Goal: Task Accomplishment & Management: Complete application form

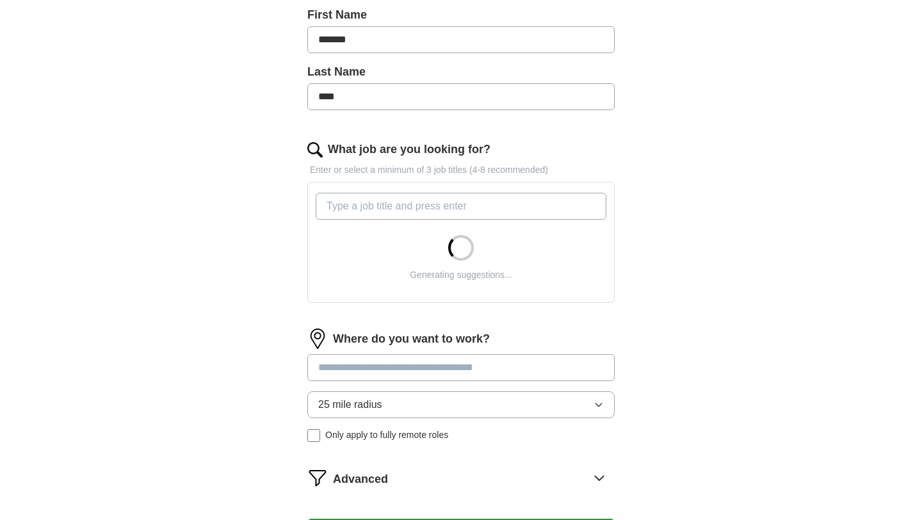
scroll to position [293, 0]
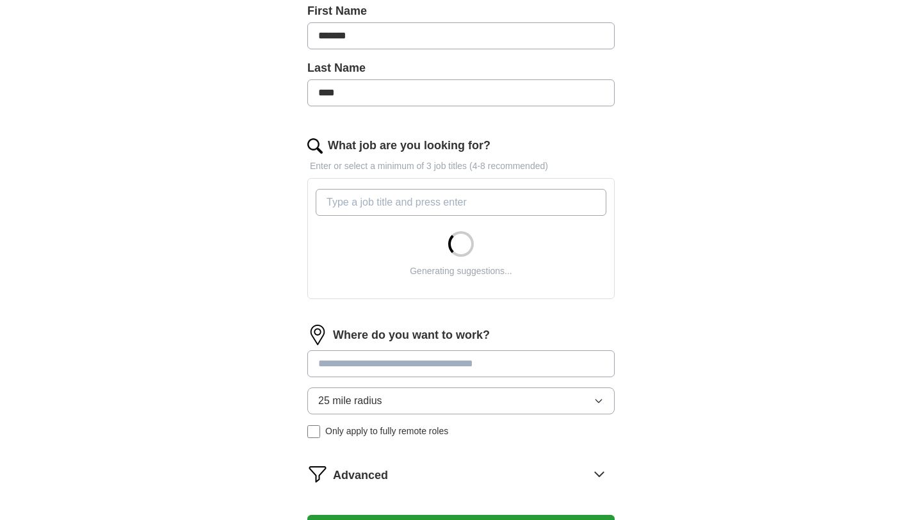
click at [384, 211] on input "What job are you looking for?" at bounding box center [461, 202] width 291 height 27
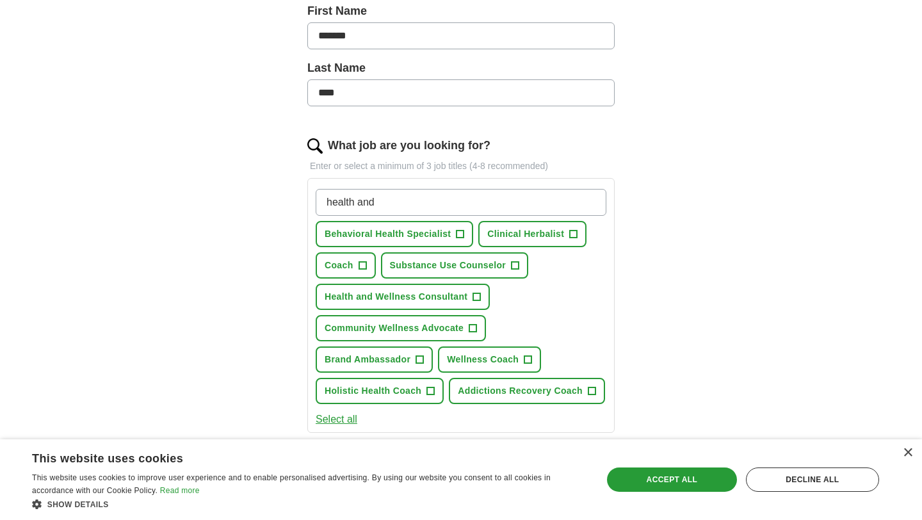
type input "health and"
click at [416, 394] on span "Holistic Health Coach" at bounding box center [373, 390] width 97 height 13
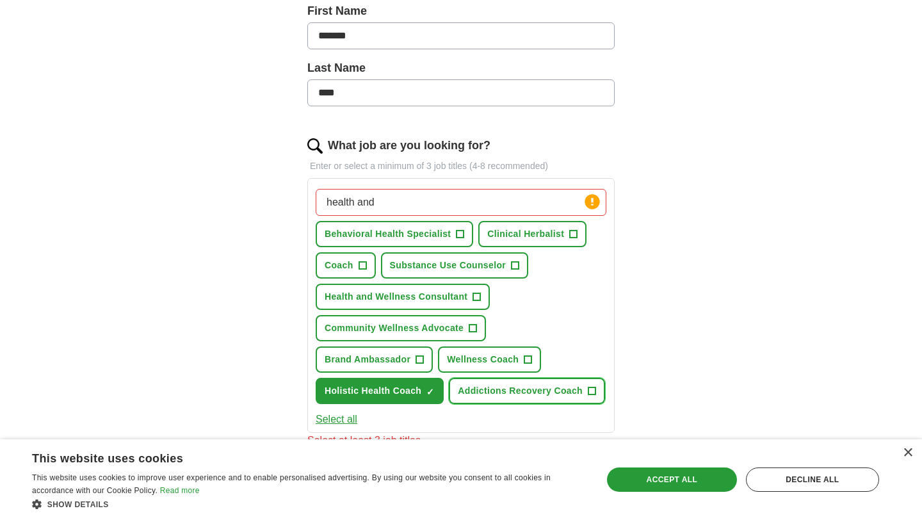
click at [512, 398] on span "Addictions Recovery Coach" at bounding box center [520, 390] width 125 height 13
click at [474, 330] on span "+" at bounding box center [474, 328] width 8 height 10
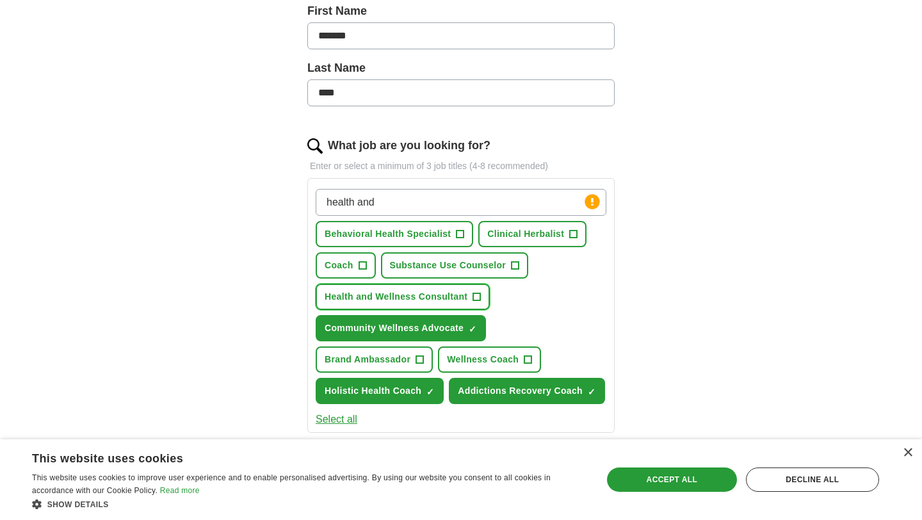
click at [464, 300] on span "Health and Wellness Consultant" at bounding box center [396, 296] width 143 height 13
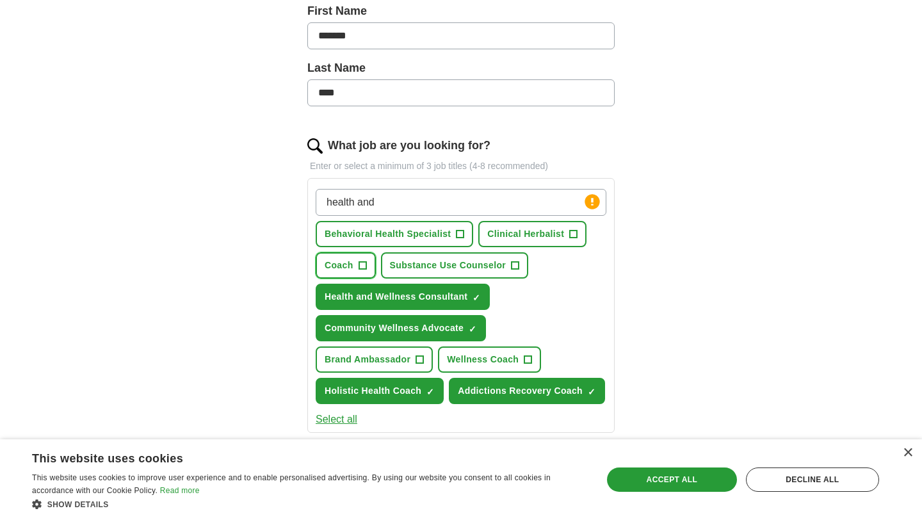
click at [352, 263] on span "Coach" at bounding box center [339, 265] width 29 height 13
click at [521, 233] on span "Clinical Herbalist" at bounding box center [525, 233] width 77 height 13
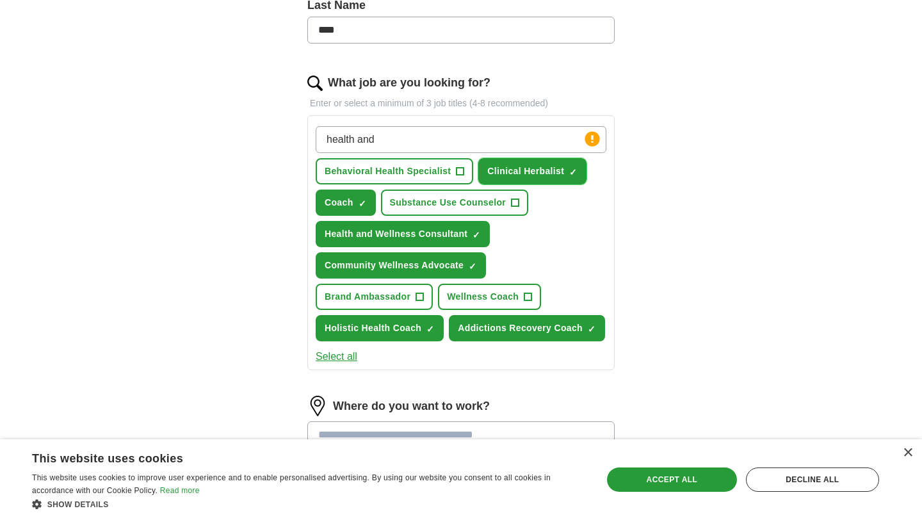
scroll to position [358, 0]
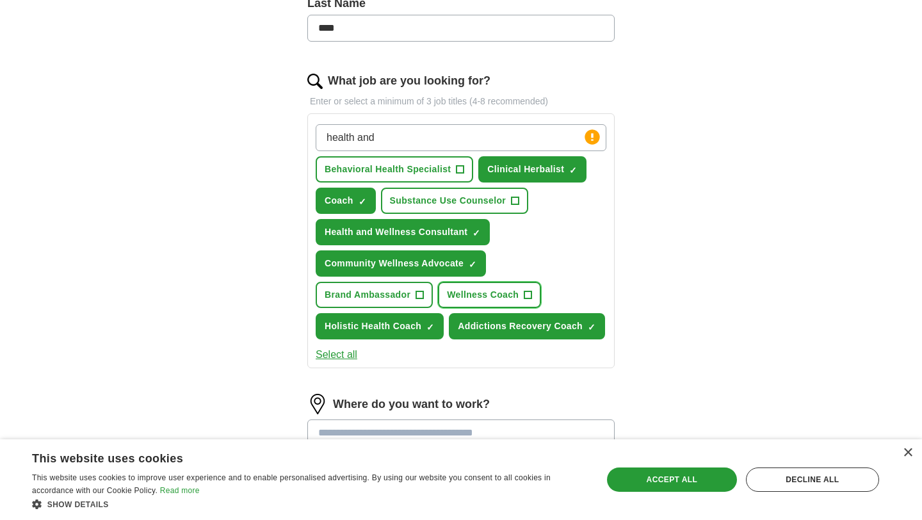
click at [524, 292] on span "+" at bounding box center [528, 295] width 8 height 8
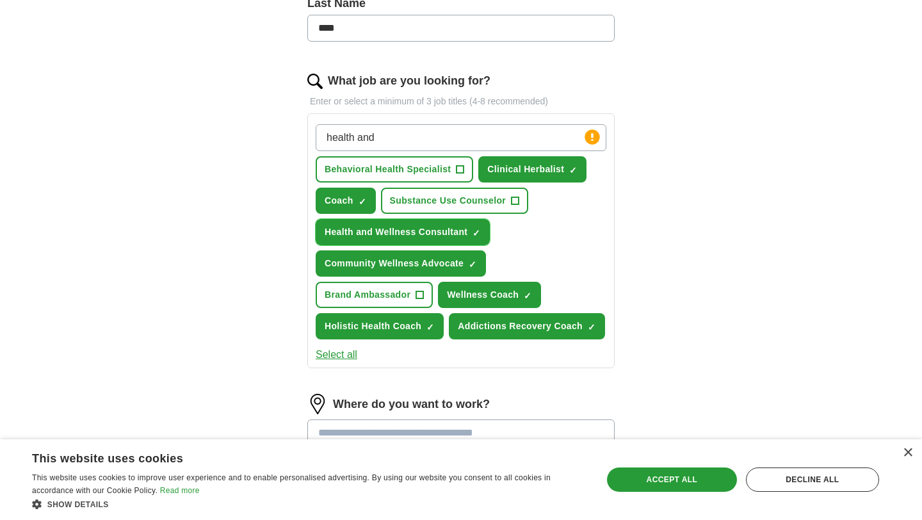
click at [0, 0] on span "×" at bounding box center [0, 0] width 0 height 0
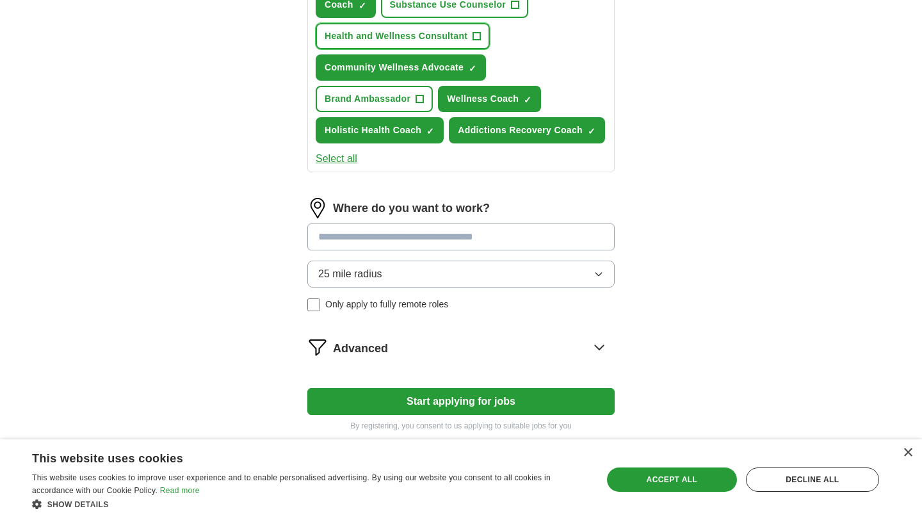
scroll to position [565, 0]
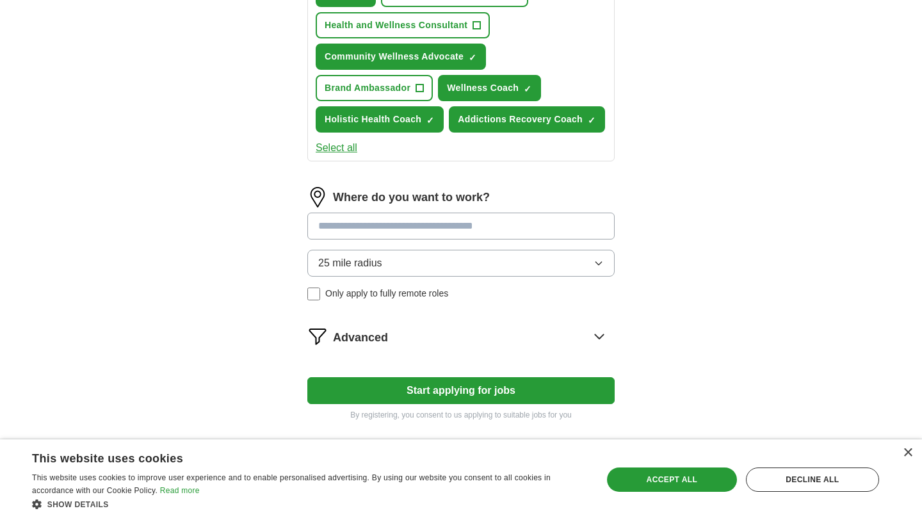
click at [475, 233] on input at bounding box center [460, 226] width 307 height 27
type input "*****"
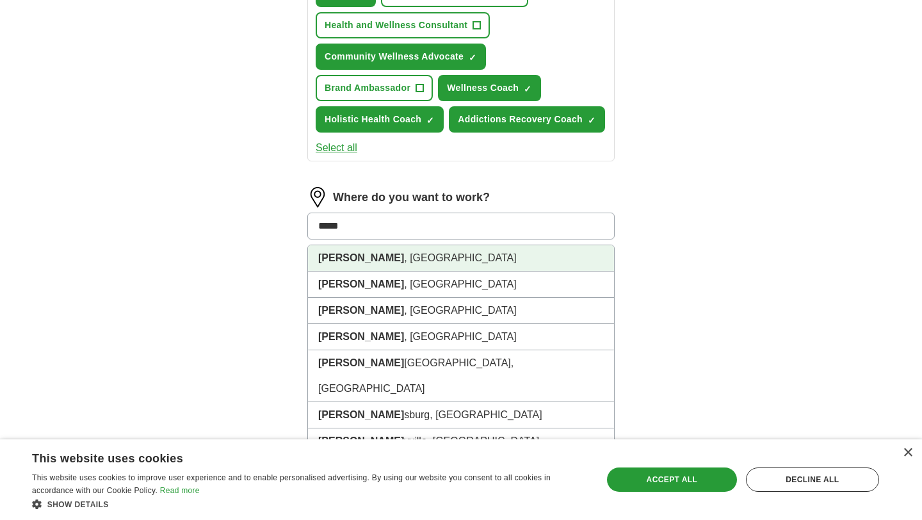
click at [452, 261] on li "[PERSON_NAME] , [GEOGRAPHIC_DATA]" at bounding box center [461, 258] width 306 height 26
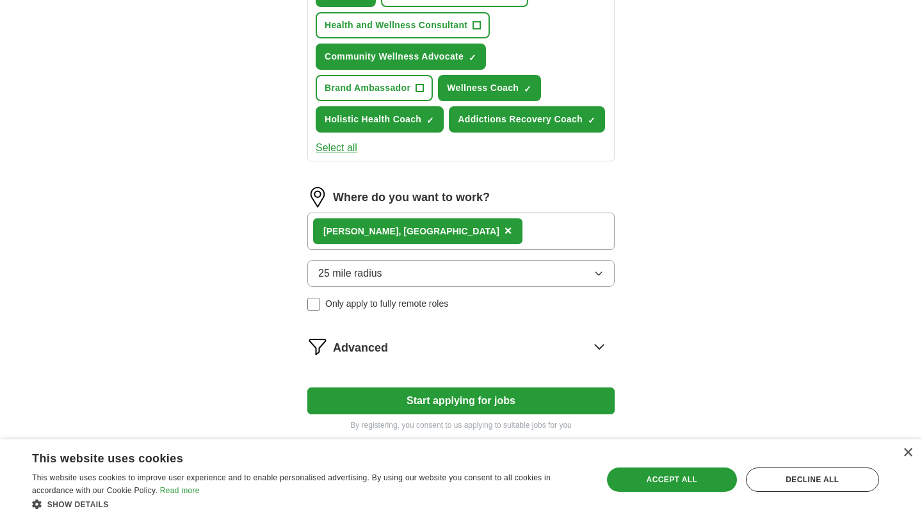
click at [449, 240] on div "[PERSON_NAME] , [GEOGRAPHIC_DATA] ×" at bounding box center [460, 231] width 307 height 37
click at [450, 231] on div "[PERSON_NAME] , [GEOGRAPHIC_DATA] ×" at bounding box center [460, 231] width 307 height 37
click at [440, 238] on div "[PERSON_NAME] , [GEOGRAPHIC_DATA] ×" at bounding box center [460, 231] width 307 height 37
click at [399, 236] on div "[PERSON_NAME] , [GEOGRAPHIC_DATA] ×" at bounding box center [460, 231] width 307 height 37
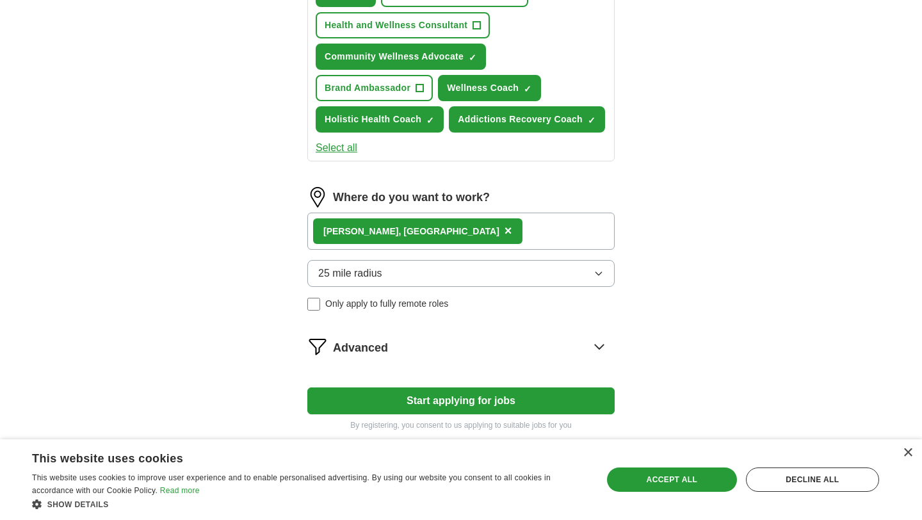
click at [399, 241] on div "[PERSON_NAME] , [GEOGRAPHIC_DATA] ×" at bounding box center [460, 231] width 307 height 37
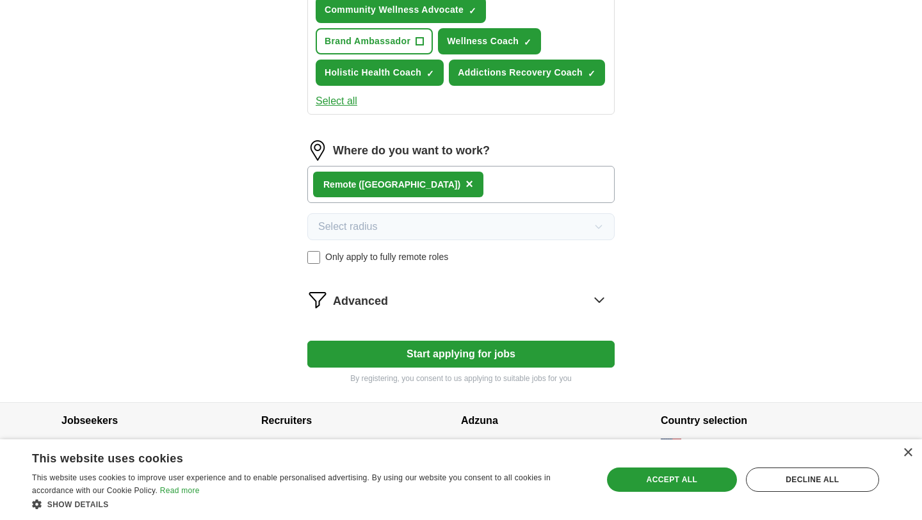
scroll to position [623, 0]
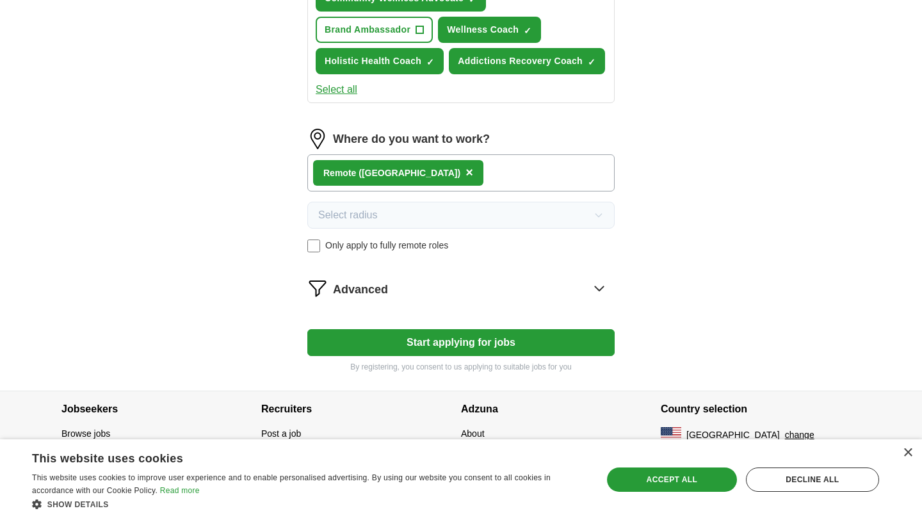
click at [452, 352] on button "Start applying for jobs" at bounding box center [460, 342] width 307 height 27
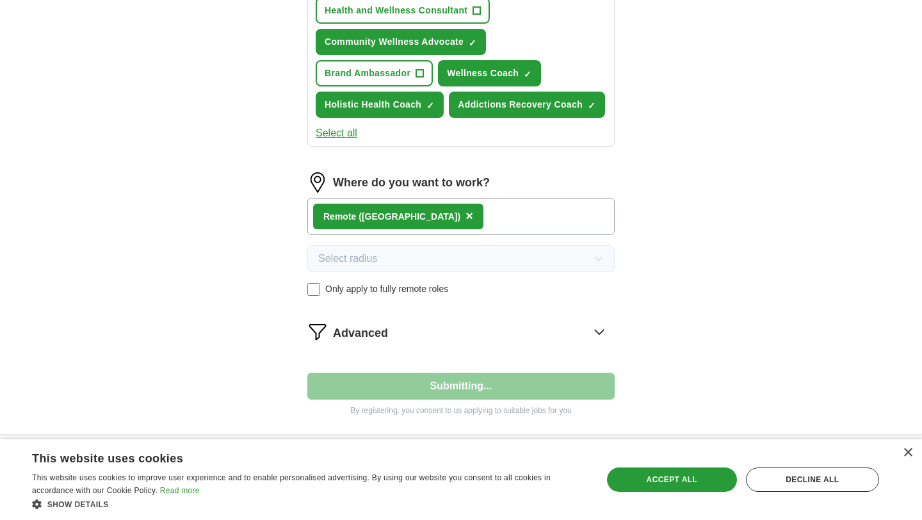
select select "**"
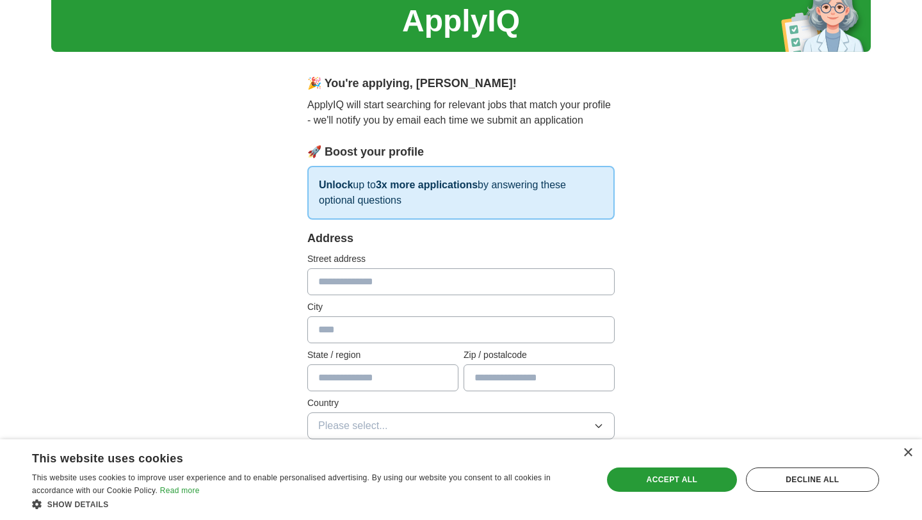
scroll to position [70, 0]
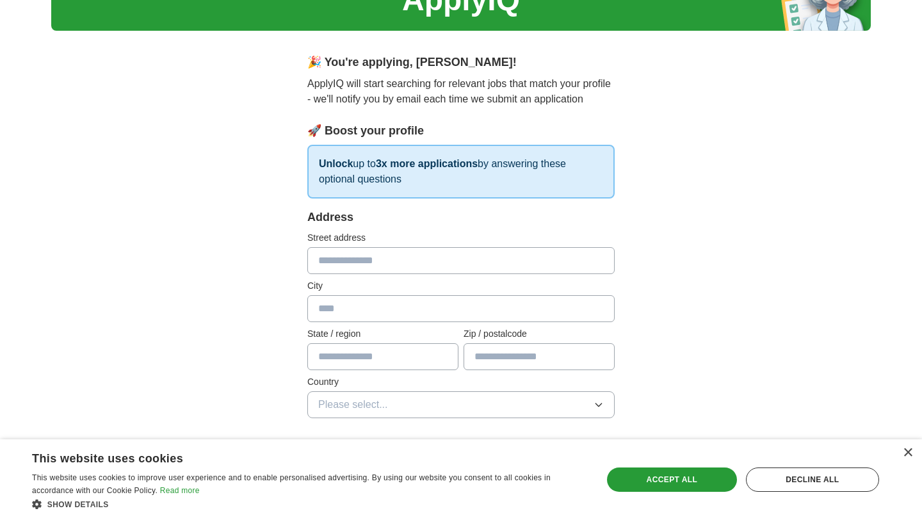
click at [426, 253] on input "text" at bounding box center [460, 260] width 307 height 27
type input "**********"
type input "**"
type input "*****"
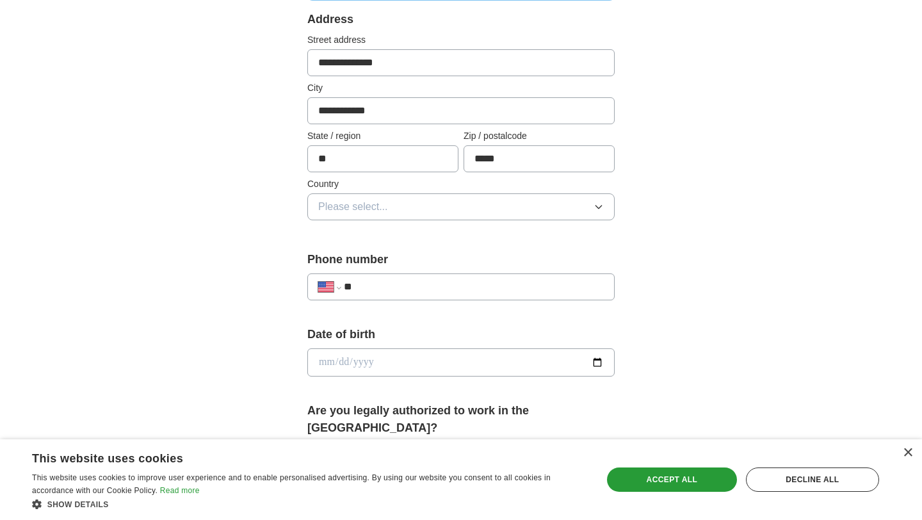
scroll to position [274, 0]
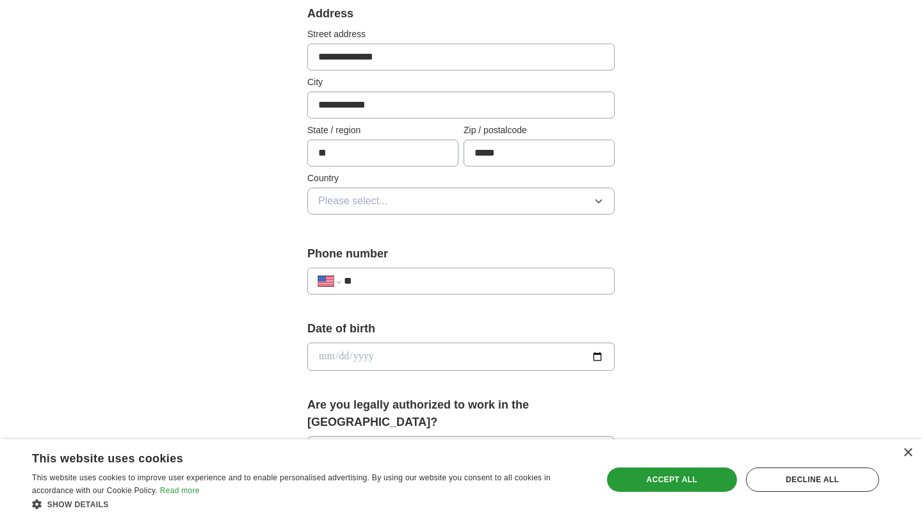
click at [430, 208] on button "Please select..." at bounding box center [460, 201] width 307 height 27
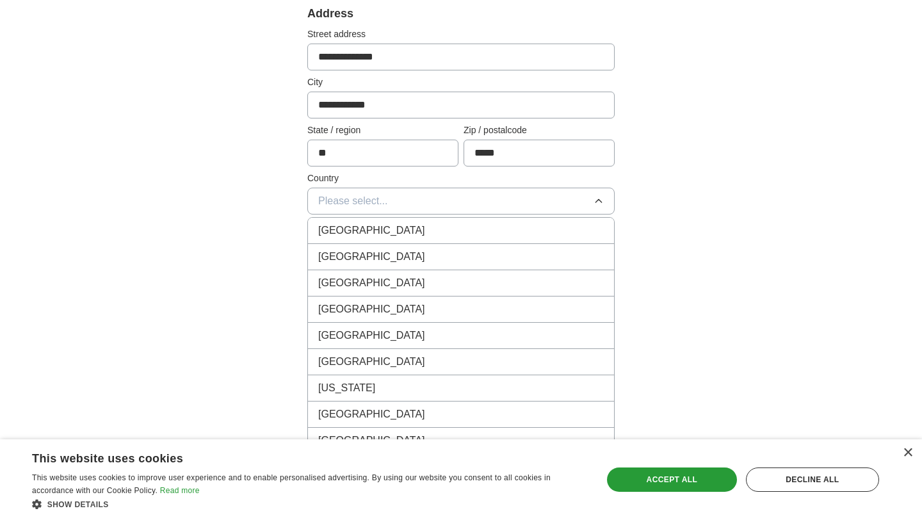
click at [413, 259] on div "[GEOGRAPHIC_DATA]" at bounding box center [461, 256] width 286 height 15
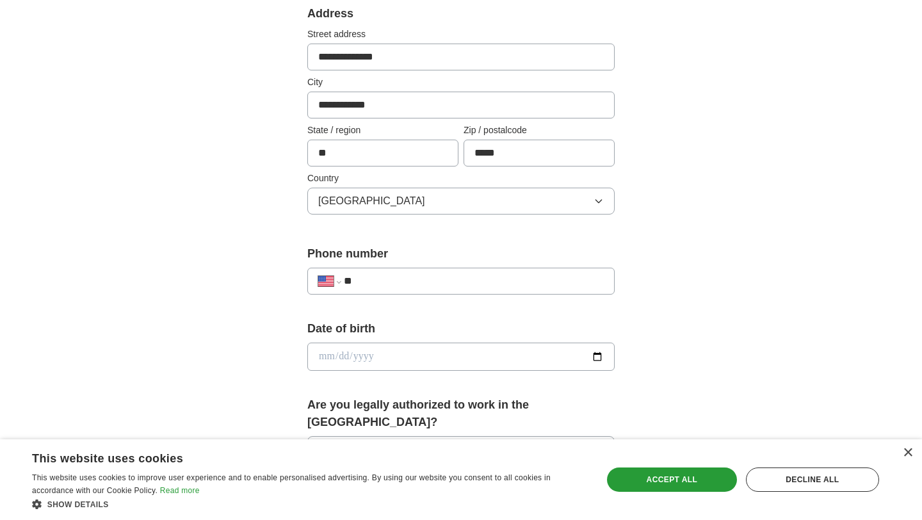
click at [413, 280] on input "**" at bounding box center [474, 281] width 260 height 15
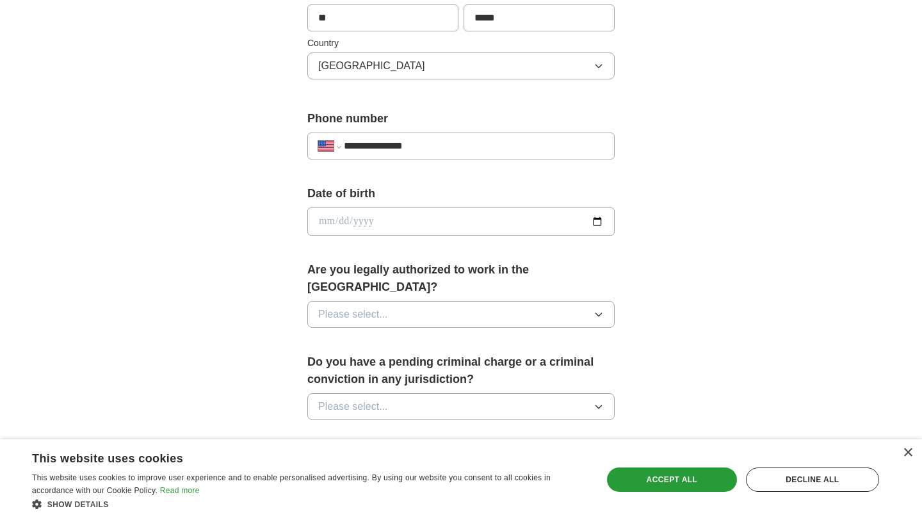
scroll to position [420, 0]
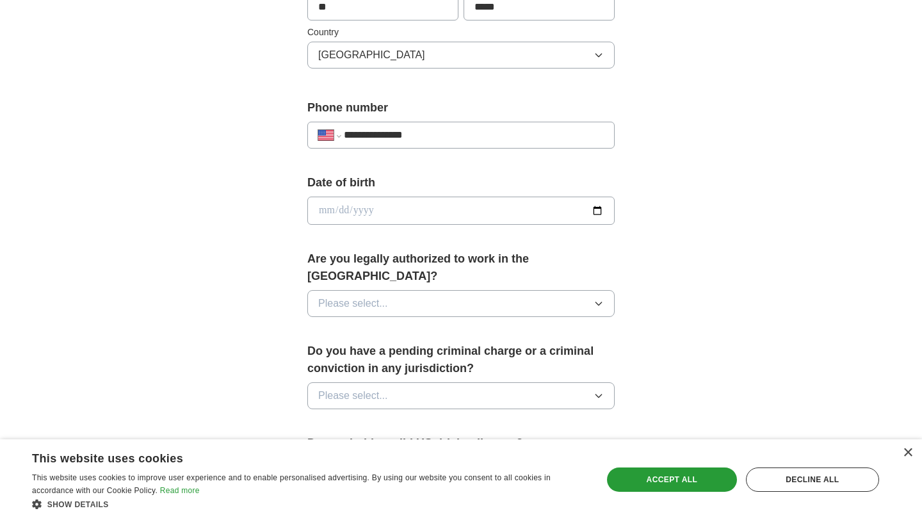
type input "**********"
click at [316, 202] on input "date" at bounding box center [460, 211] width 307 height 28
type input "**********"
click at [407, 290] on button "Please select..." at bounding box center [460, 303] width 307 height 27
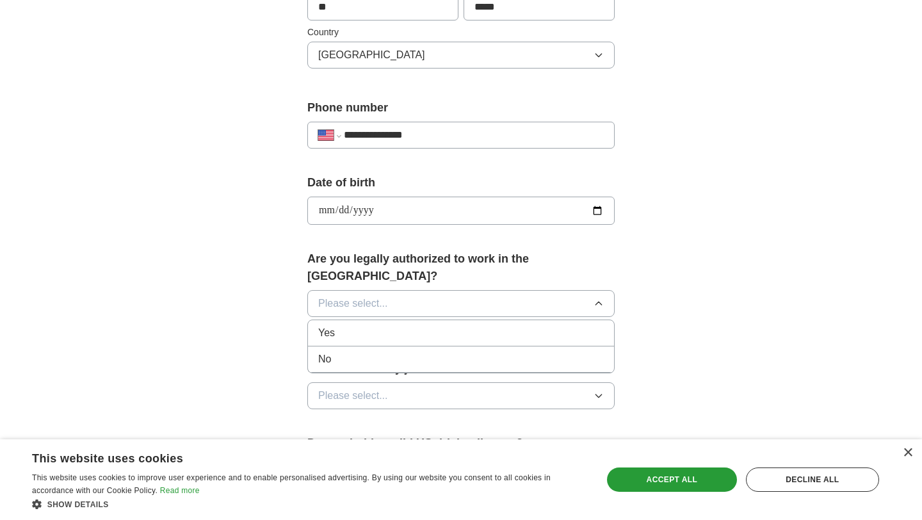
click at [413, 325] on div "Yes" at bounding box center [461, 332] width 286 height 15
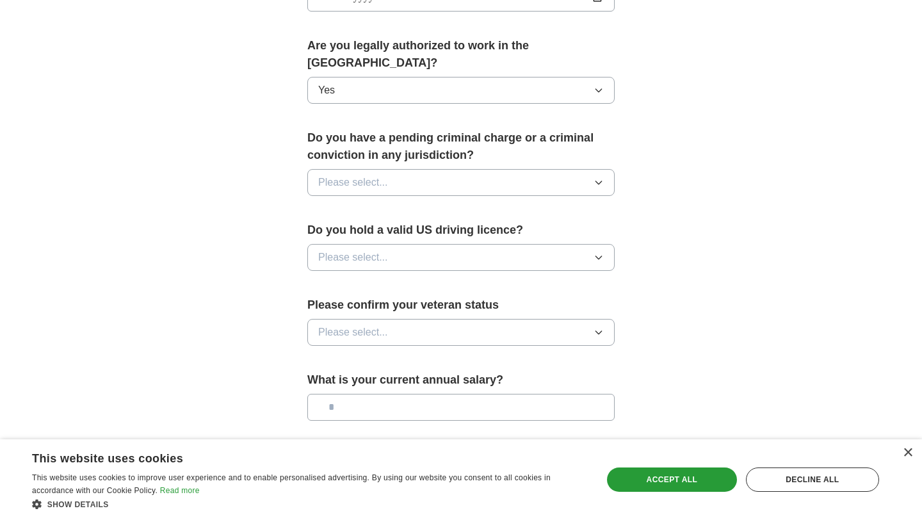
scroll to position [636, 0]
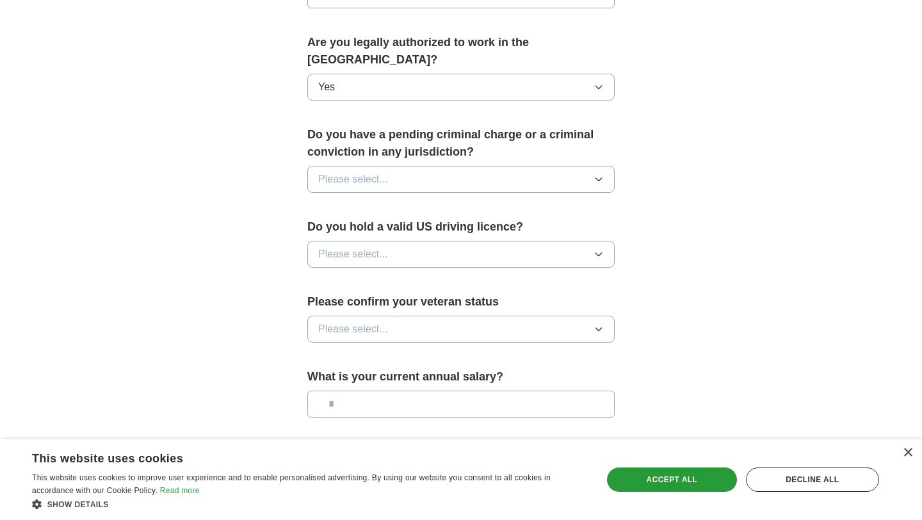
click at [448, 166] on button "Please select..." at bounding box center [460, 179] width 307 height 27
click at [440, 227] on div "No" at bounding box center [461, 234] width 286 height 15
click at [439, 241] on button "Please select..." at bounding box center [460, 254] width 307 height 27
click at [437, 276] on div "Yes" at bounding box center [461, 283] width 286 height 15
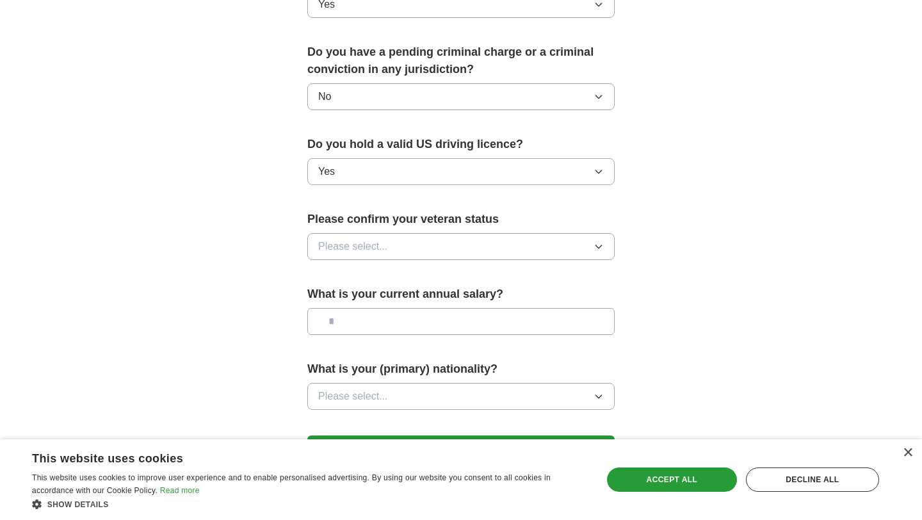
scroll to position [746, 0]
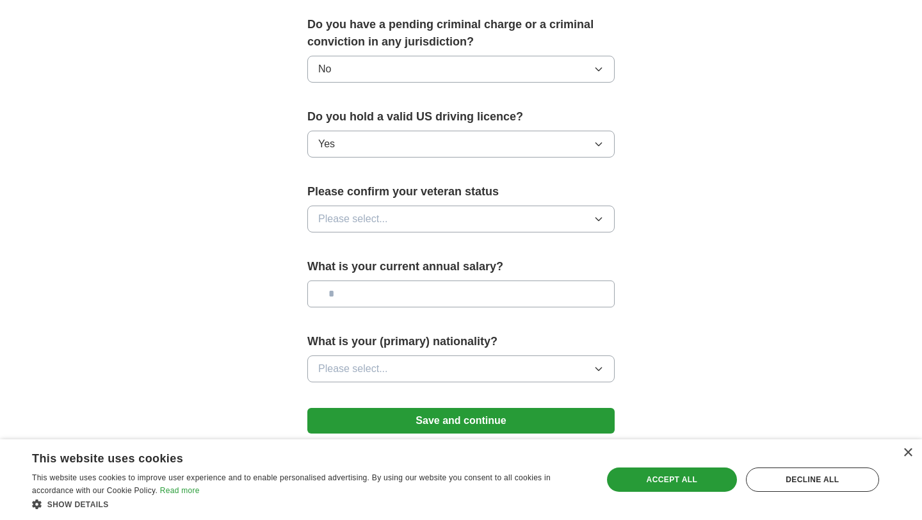
click at [447, 206] on button "Please select..." at bounding box center [460, 219] width 307 height 27
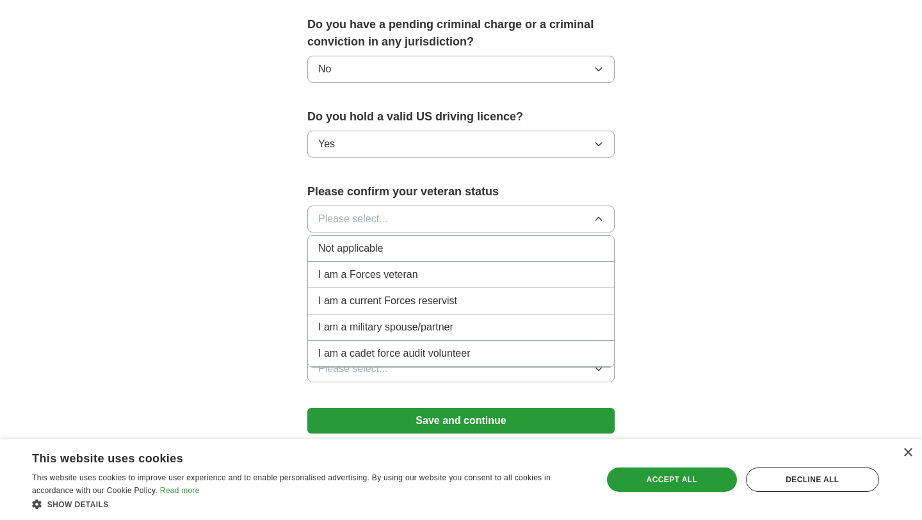
click at [443, 241] on li "Not applicable" at bounding box center [461, 249] width 306 height 26
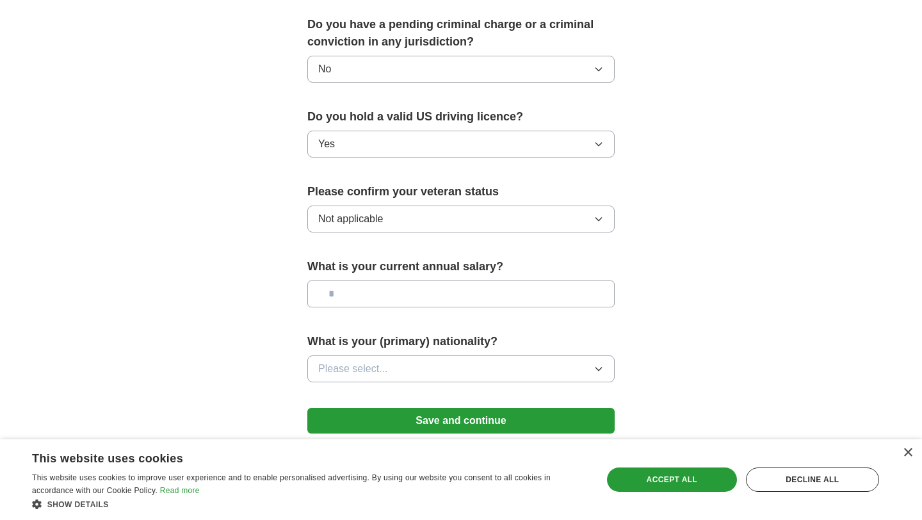
click at [442, 281] on input "text" at bounding box center [460, 294] width 307 height 27
type input "*******"
click at [420, 355] on button "Please select..." at bounding box center [460, 368] width 307 height 27
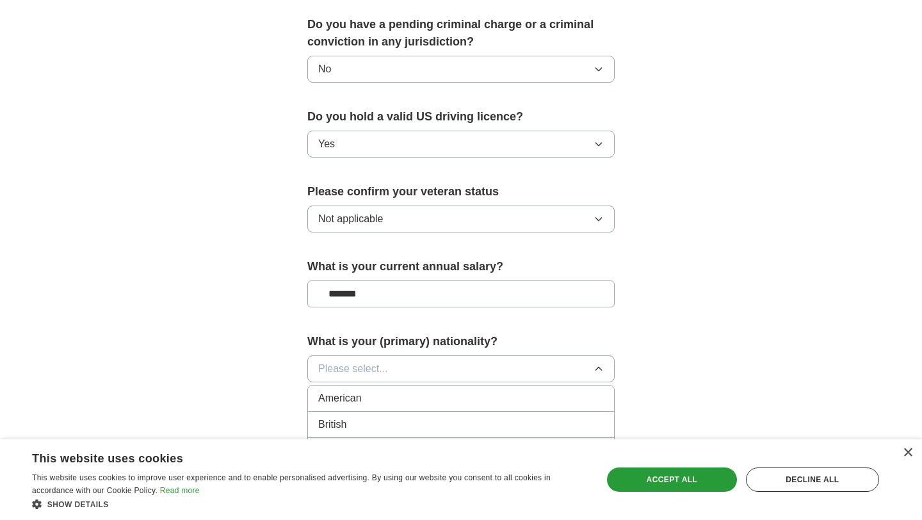
click at [410, 391] on div "American" at bounding box center [461, 398] width 286 height 15
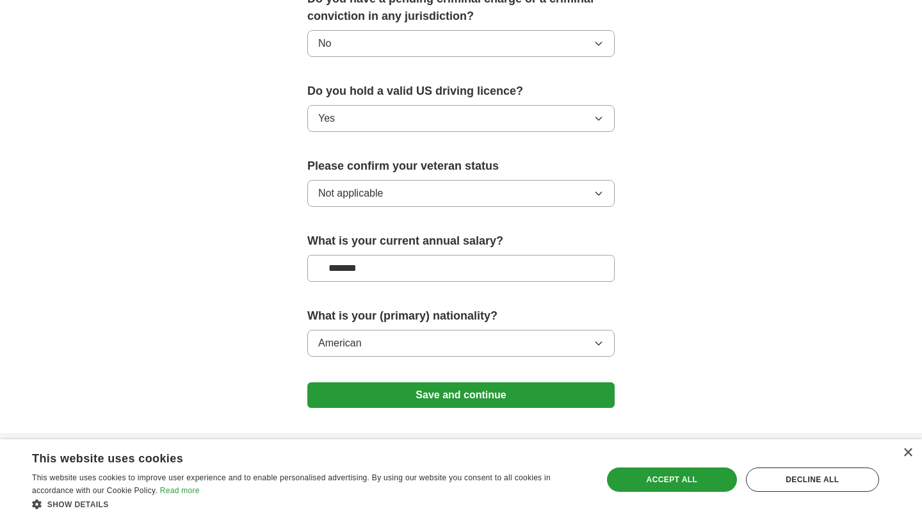
scroll to position [797, 0]
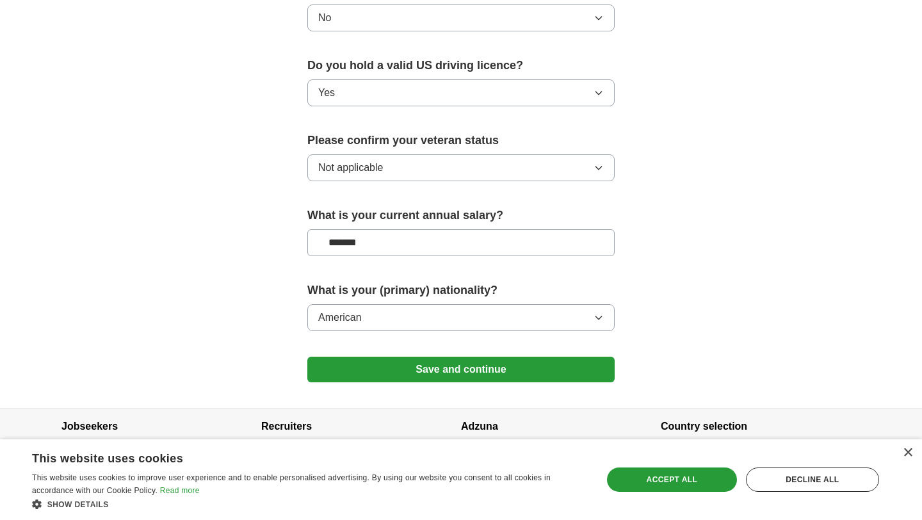
click at [425, 357] on button "Save and continue" at bounding box center [460, 370] width 307 height 26
